Goal: Transaction & Acquisition: Purchase product/service

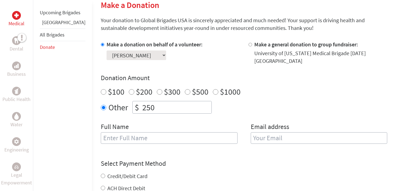
scroll to position [143, 0]
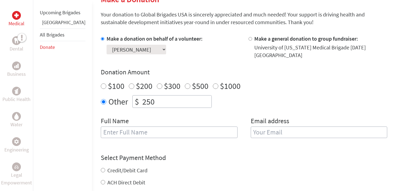
click at [166, 130] on input "text" at bounding box center [169, 133] width 137 height 12
type input "[PERSON_NAME][DATE]"
type input "[EMAIL_ADDRESS][DOMAIN_NAME]"
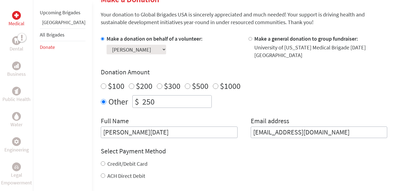
click at [114, 127] on input "[PERSON_NAME][DATE]" at bounding box center [169, 133] width 137 height 12
type input "[PERSON_NAME]"
click at [184, 148] on h4 "Select Payment Method" at bounding box center [244, 151] width 287 height 9
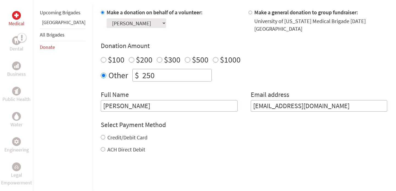
scroll to position [175, 0]
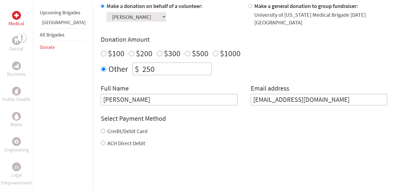
click at [125, 128] on label "Credit/Debit Card" at bounding box center [127, 131] width 40 height 7
click at [105, 129] on input "Credit/Debit Card" at bounding box center [103, 131] width 4 height 4
radio input "true"
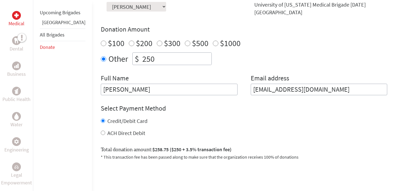
scroll to position [186, 0]
click at [115, 129] on label "ACH Direct Debit" at bounding box center [126, 132] width 38 height 7
click at [105, 130] on input "ACH Direct Debit" at bounding box center [103, 132] width 4 height 4
radio input "true"
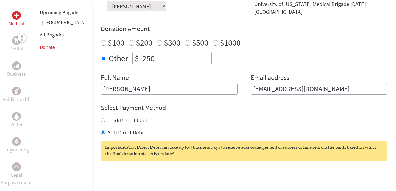
click at [115, 117] on label "Credit/Debit Card" at bounding box center [127, 120] width 40 height 7
click at [105, 118] on input "Credit/Debit Card" at bounding box center [103, 120] width 4 height 4
radio input "true"
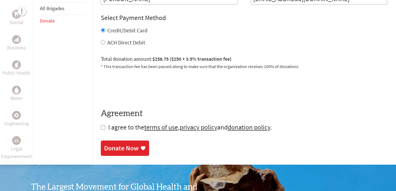
scroll to position [275, 0]
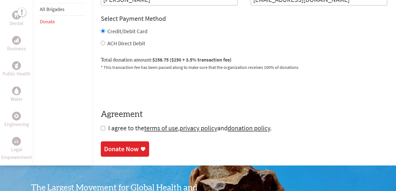
click at [101, 126] on input "checkbox" at bounding box center [103, 128] width 4 height 4
checkbox input "true"
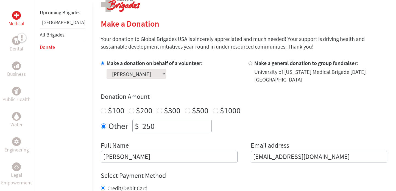
scroll to position [115, 0]
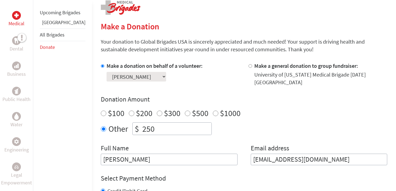
click at [144, 78] on select "Select a volunteer... [PERSON_NAME] [PERSON_NAME] [PERSON_NAME] [PERSON_NAME] […" at bounding box center [137, 77] width 60 height 10
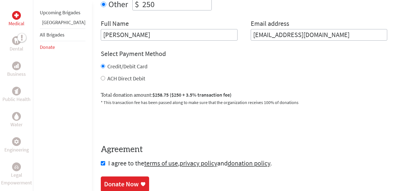
scroll to position [253, 0]
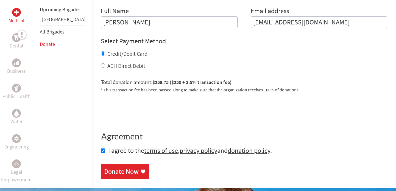
click at [107, 64] on label "ACH Direct Debit" at bounding box center [126, 65] width 38 height 7
click at [105, 64] on input "ACH Direct Debit" at bounding box center [103, 65] width 4 height 4
radio input "true"
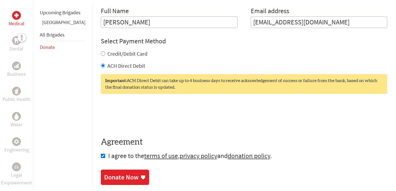
click at [114, 176] on div "Donate Now" at bounding box center [121, 177] width 35 height 9
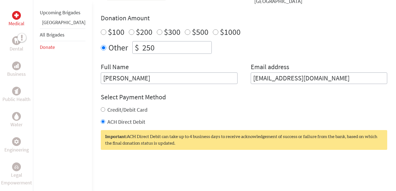
scroll to position [201, 0]
